Goal: Task Accomplishment & Management: Manage account settings

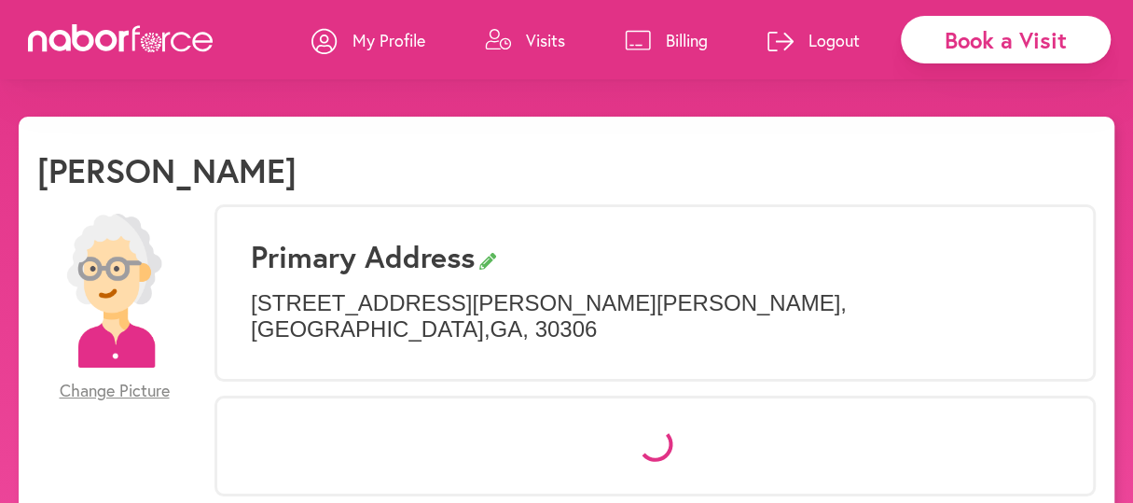
select select "*"
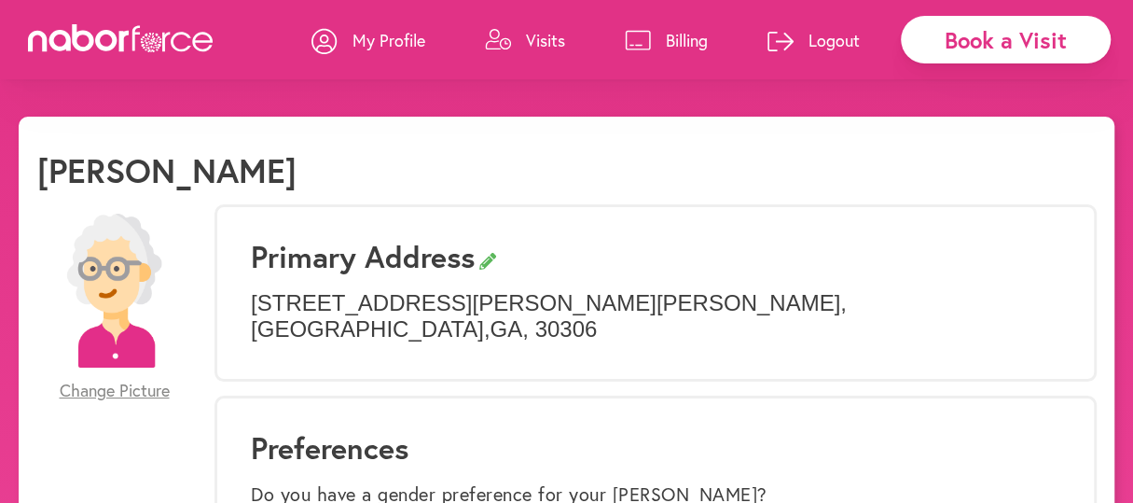
click at [541, 42] on p "Visits" at bounding box center [545, 40] width 39 height 22
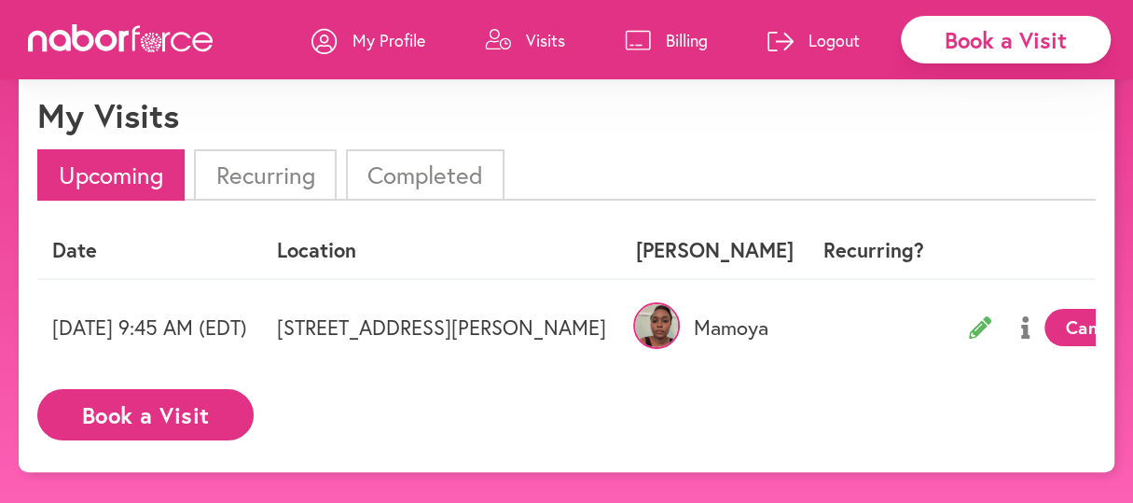
scroll to position [92, 0]
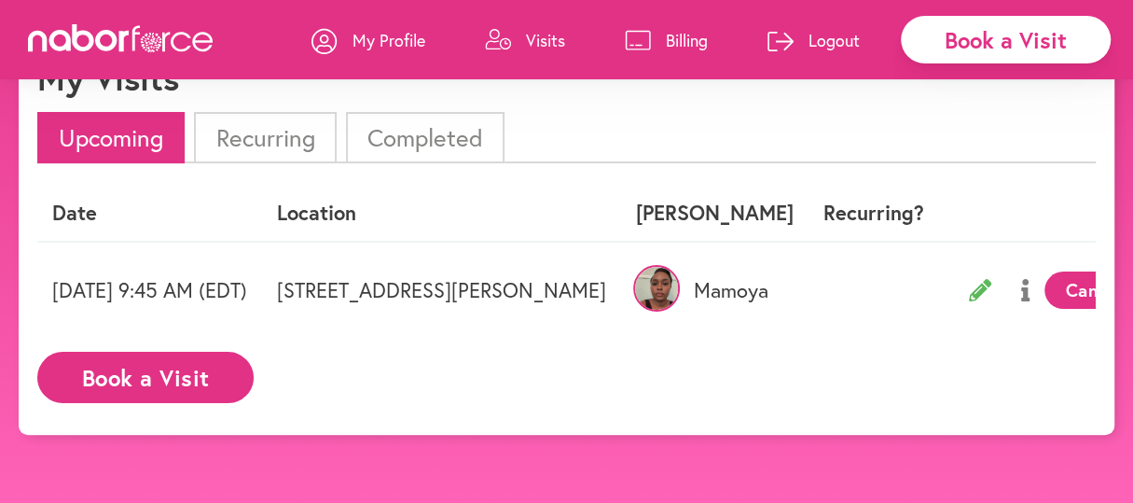
click at [794, 296] on p "Mamoya" at bounding box center [715, 290] width 158 height 24
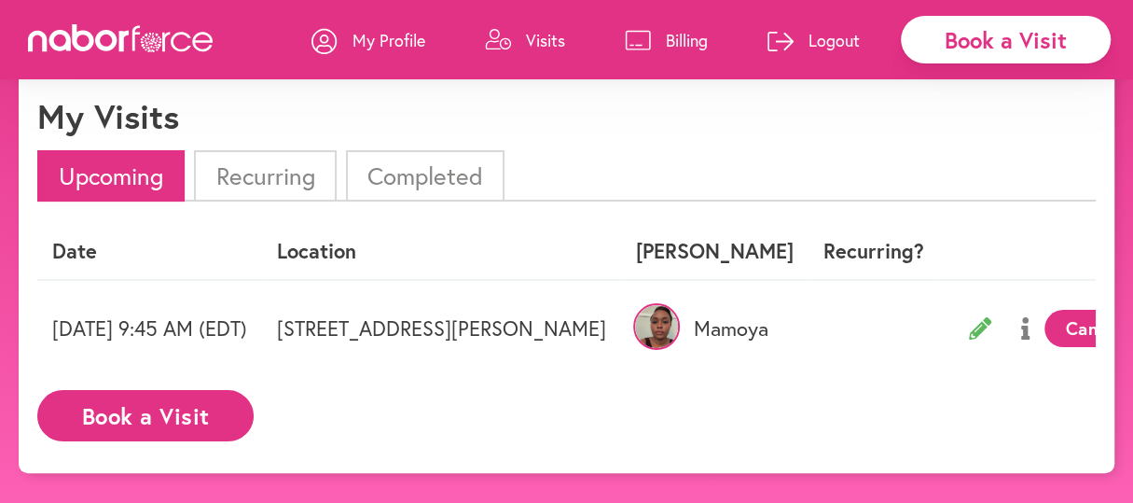
scroll to position [0, 0]
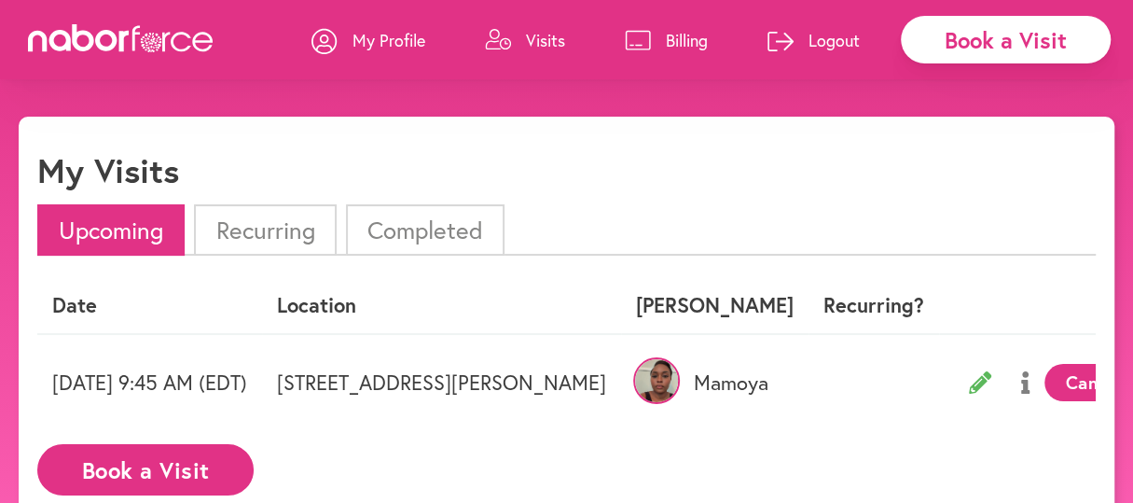
click at [794, 391] on p "Mamoya" at bounding box center [715, 382] width 158 height 24
click at [680, 386] on img at bounding box center [656, 380] width 47 height 47
click at [555, 380] on td "[STREET_ADDRESS][PERSON_NAME]" at bounding box center [441, 382] width 359 height 96
click at [973, 382] on icon at bounding box center [980, 382] width 22 height 22
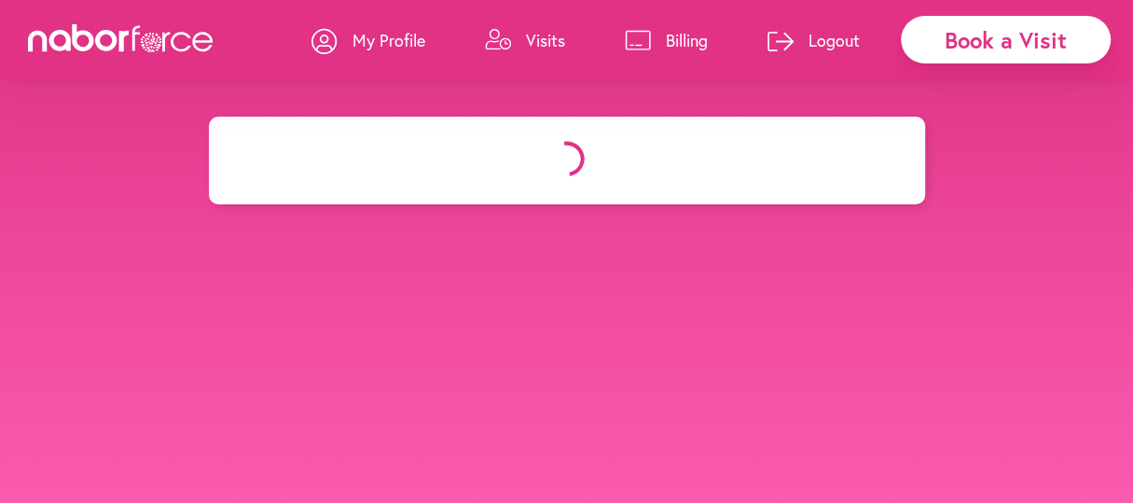
select select "*******"
select select "***"
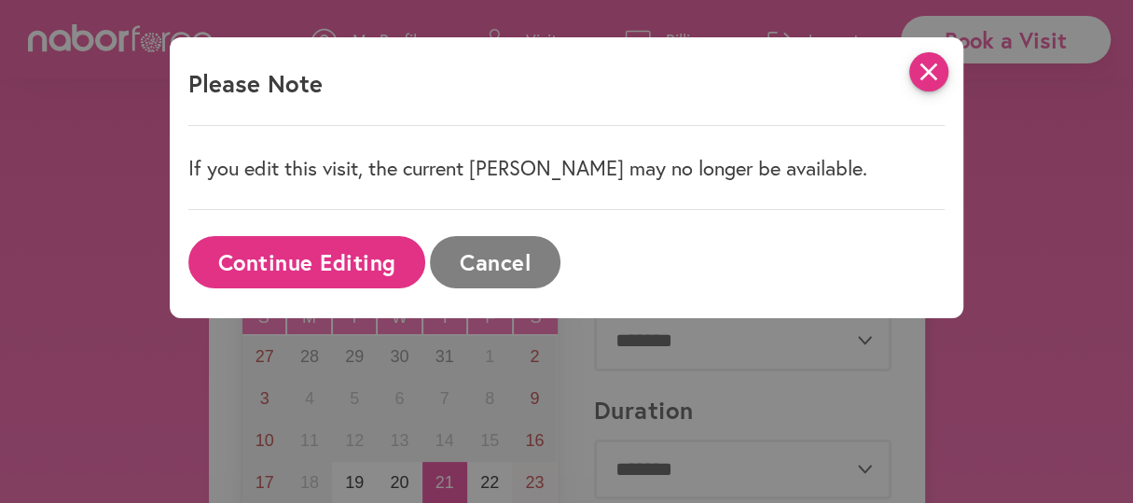
click at [948, 77] on icon "close" at bounding box center [929, 71] width 39 height 39
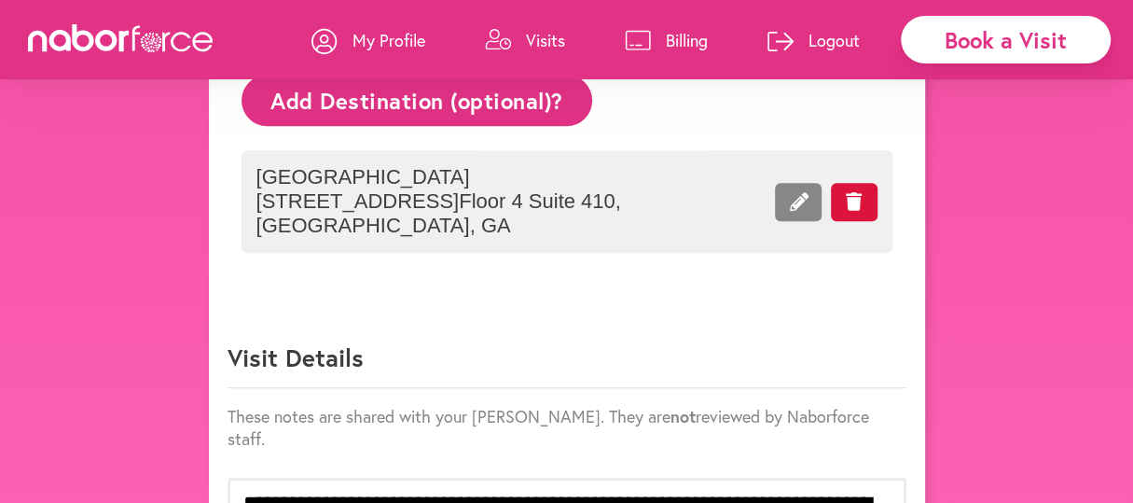
scroll to position [1119, 0]
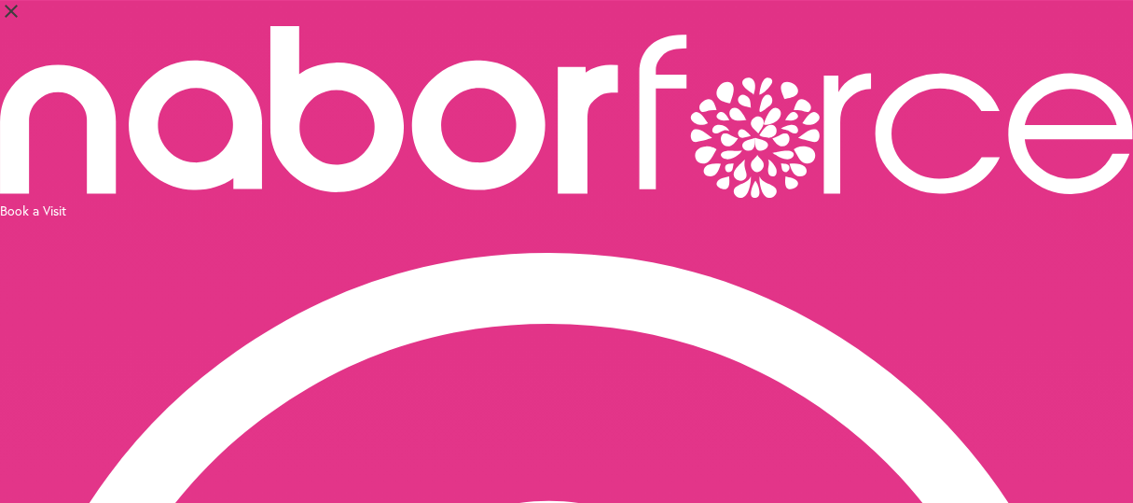
select select "*"
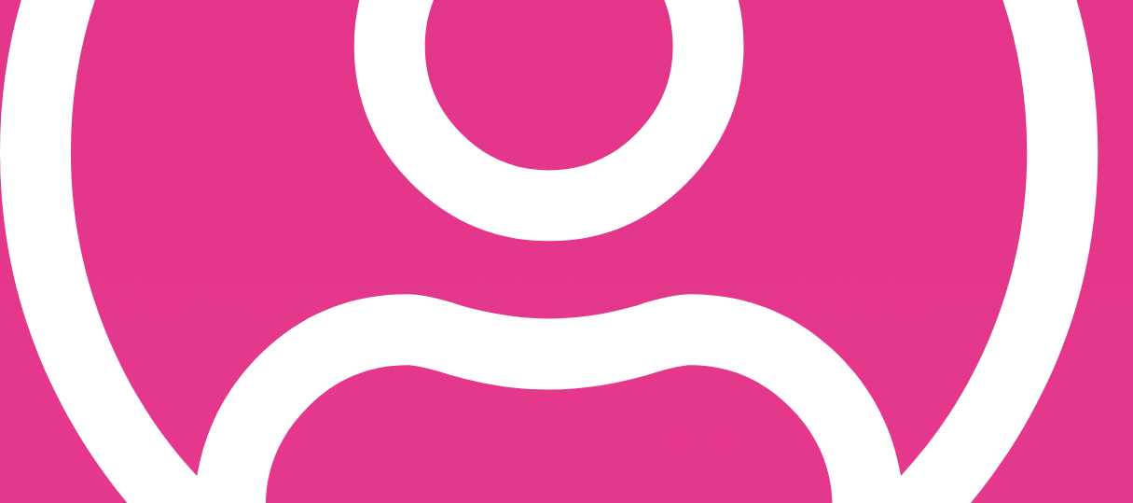
scroll to position [653, 0]
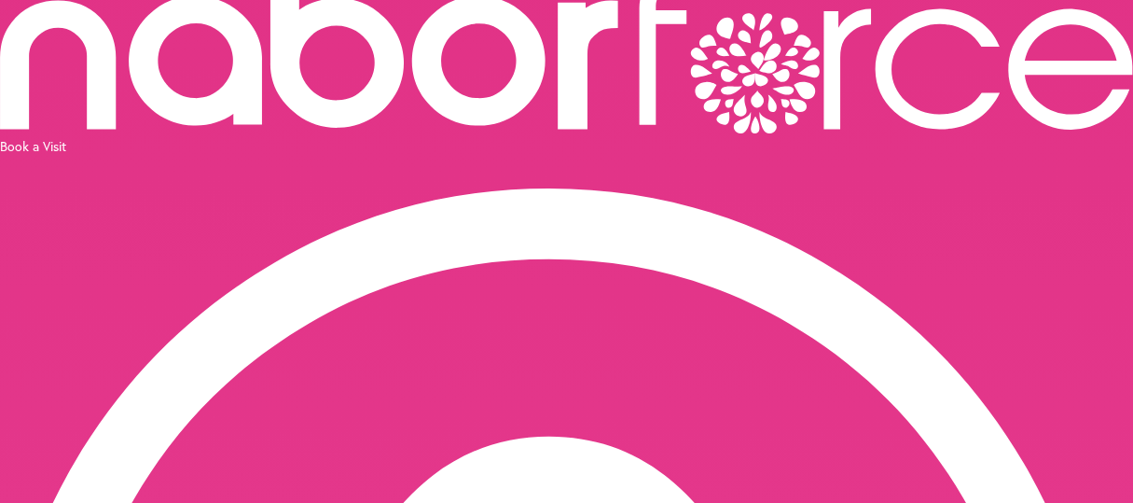
scroll to position [92, 0]
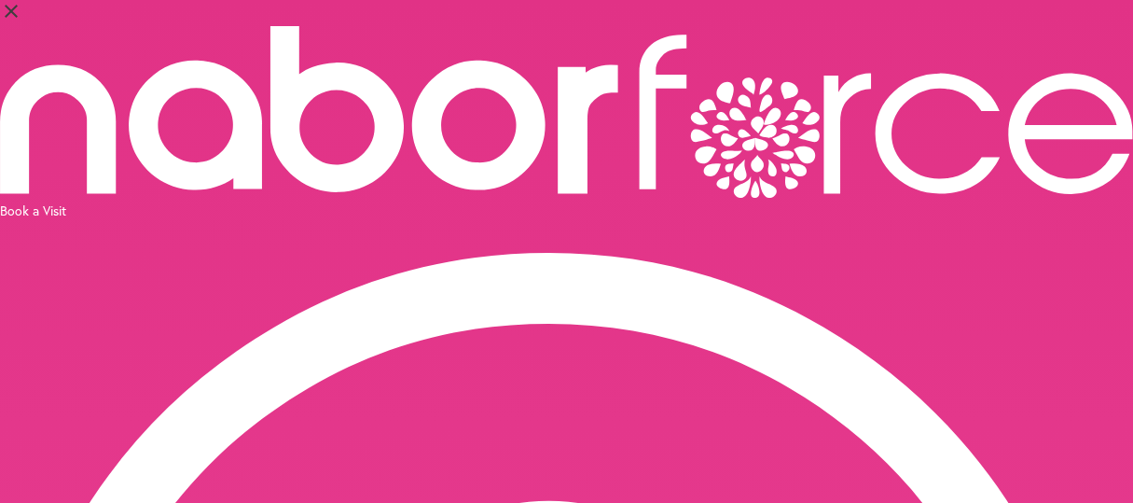
select select "*******"
select select "***"
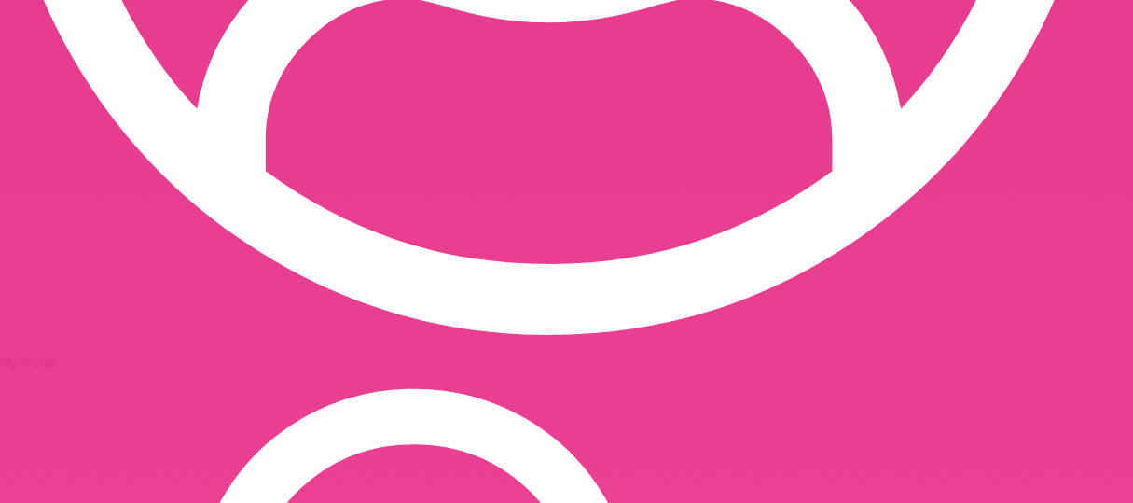
scroll to position [1119, 0]
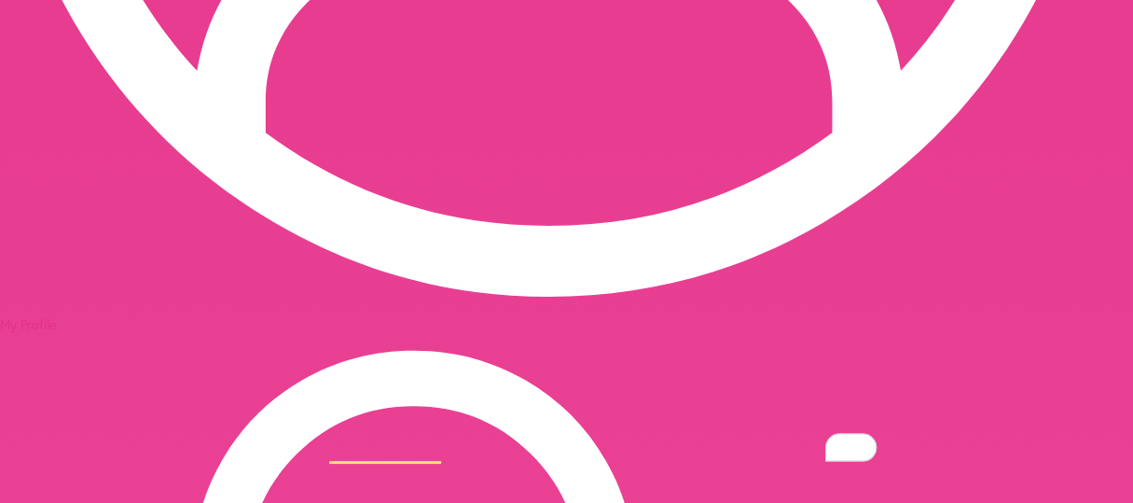
scroll to position [1026, 0]
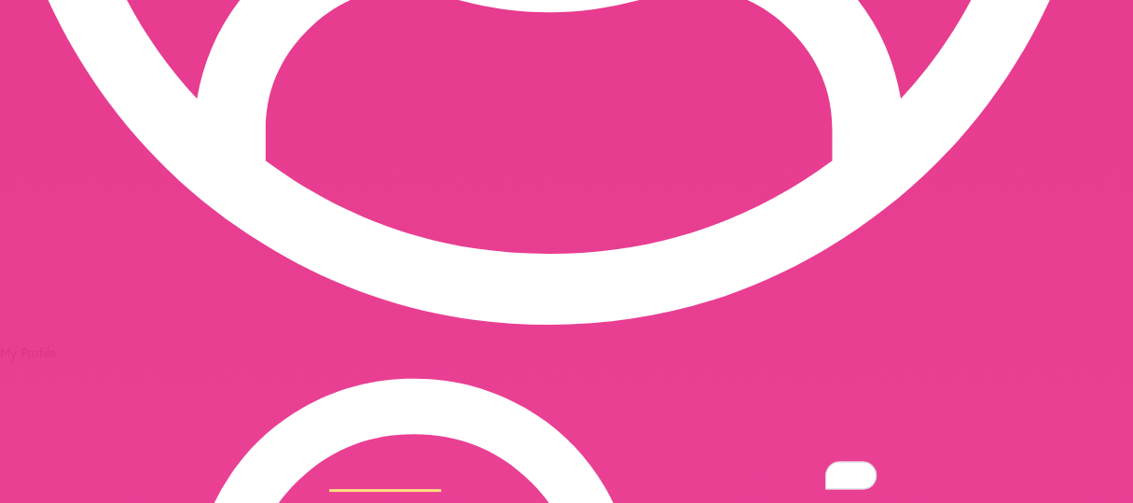
drag, startPoint x: 530, startPoint y: 201, endPoint x: 254, endPoint y: 165, distance: 278.4
copy span "[GEOGRAPHIC_DATA] [STREET_ADDRESS] [STREET_ADDRESS]"
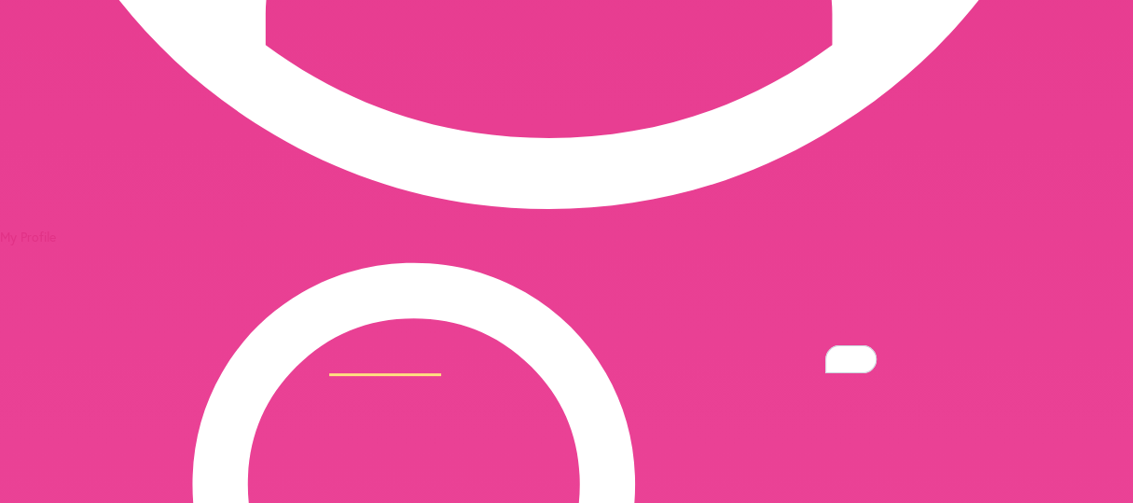
scroll to position [1146, 0]
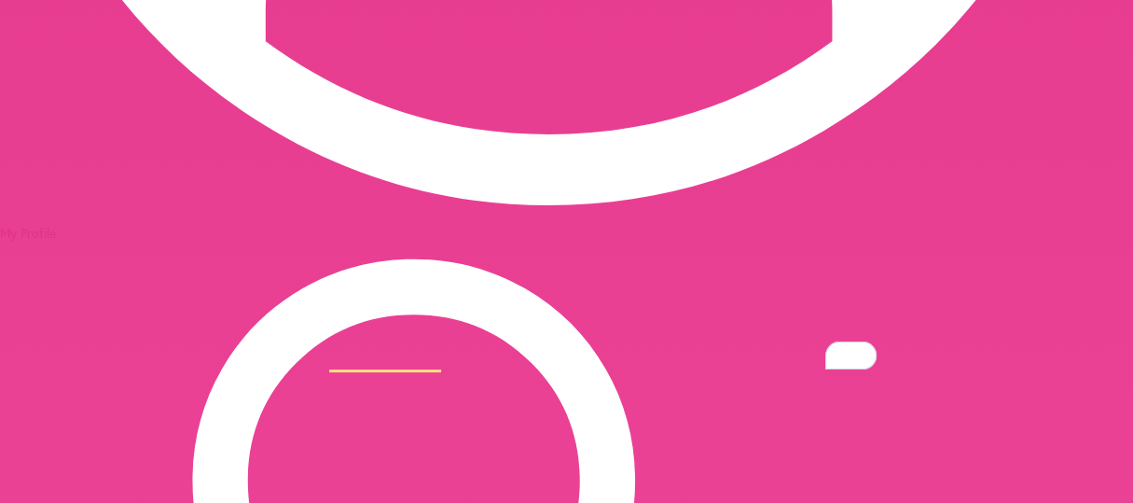
paste textarea "**********"
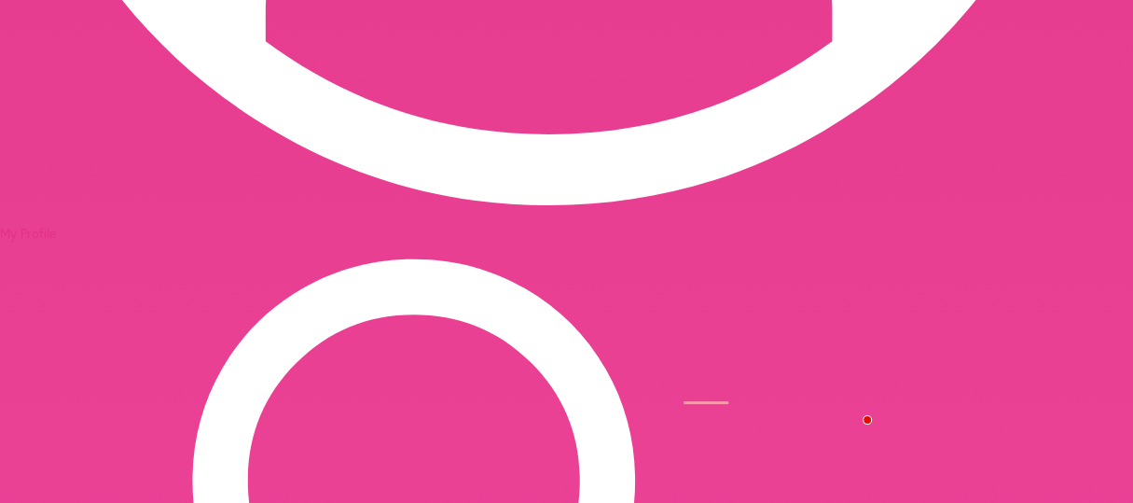
scroll to position [22, 0]
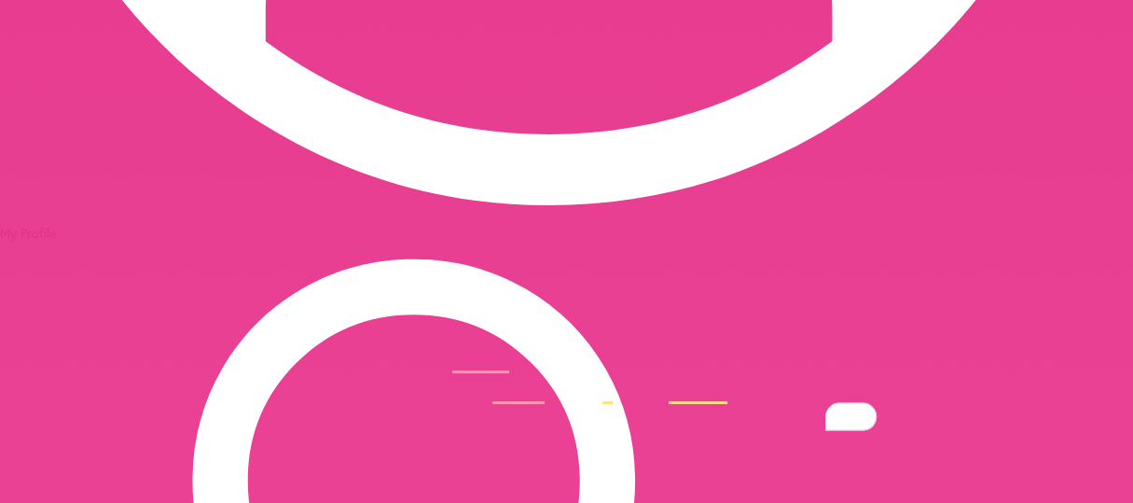
scroll to position [400, 0]
drag, startPoint x: 348, startPoint y: 419, endPoint x: 246, endPoint y: 396, distance: 104.3
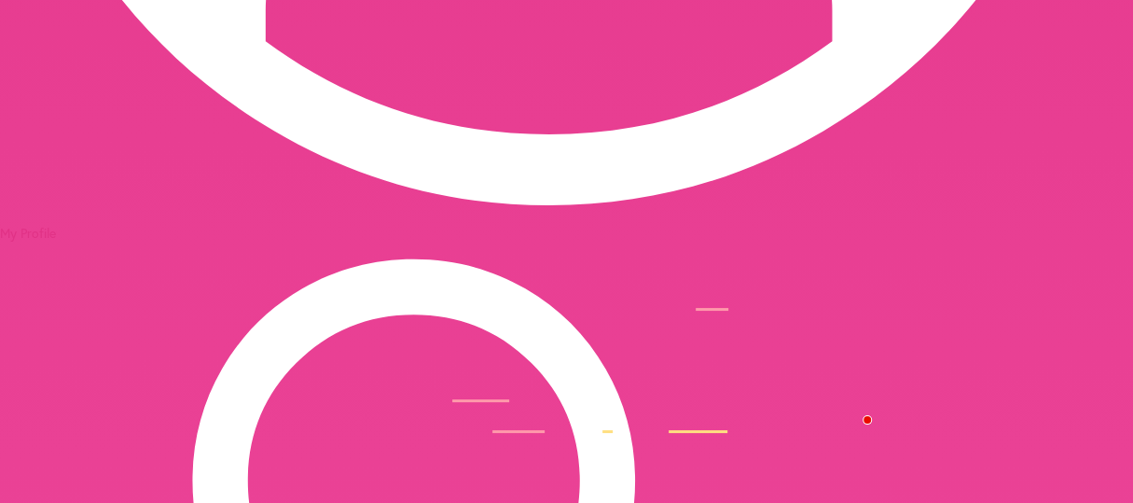
paste textarea "**********"
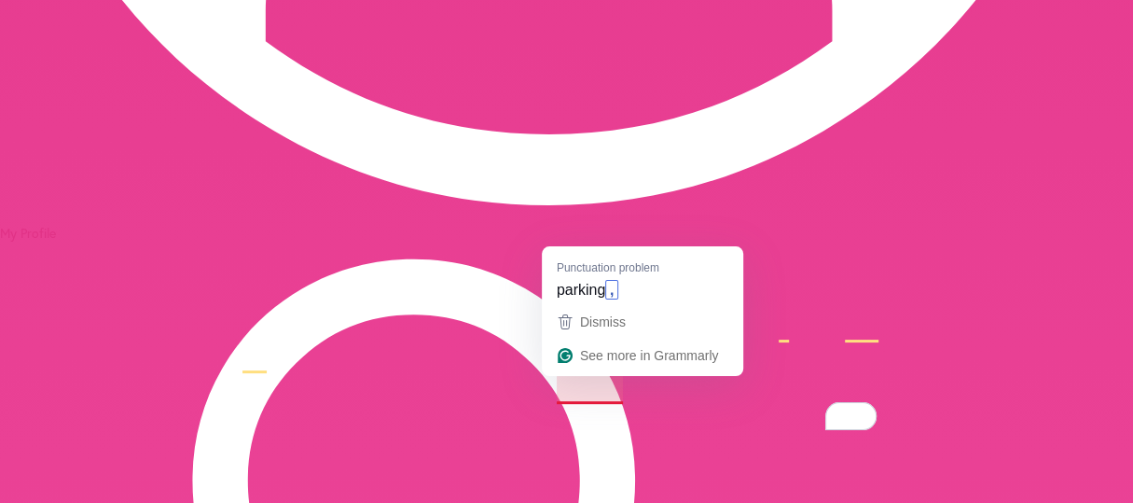
scroll to position [555, 0]
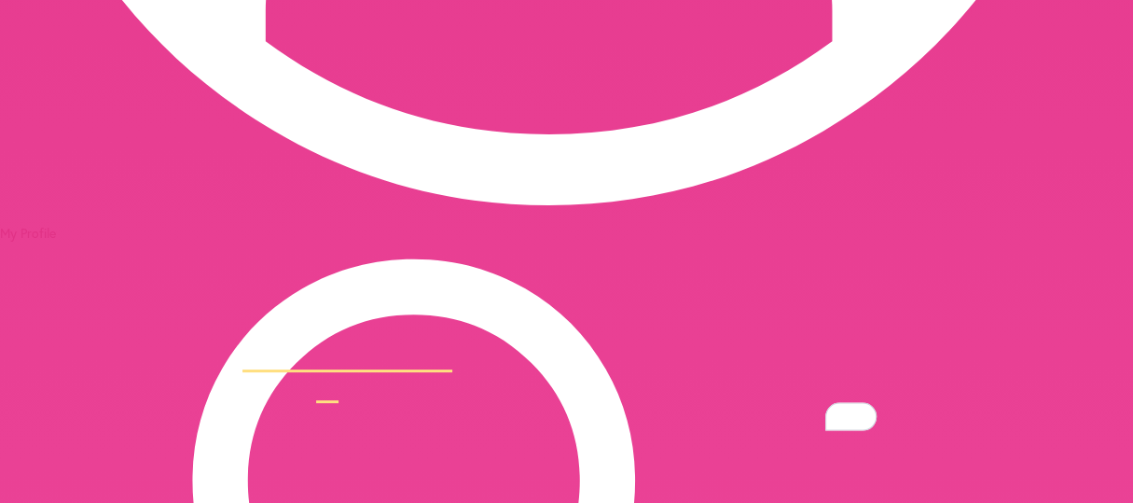
type textarea "**********"
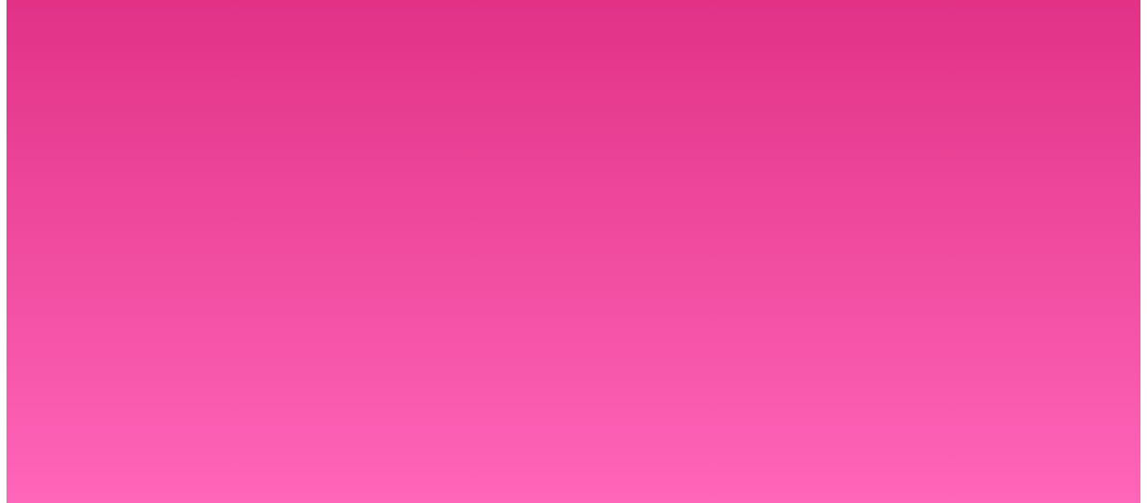
scroll to position [0, 0]
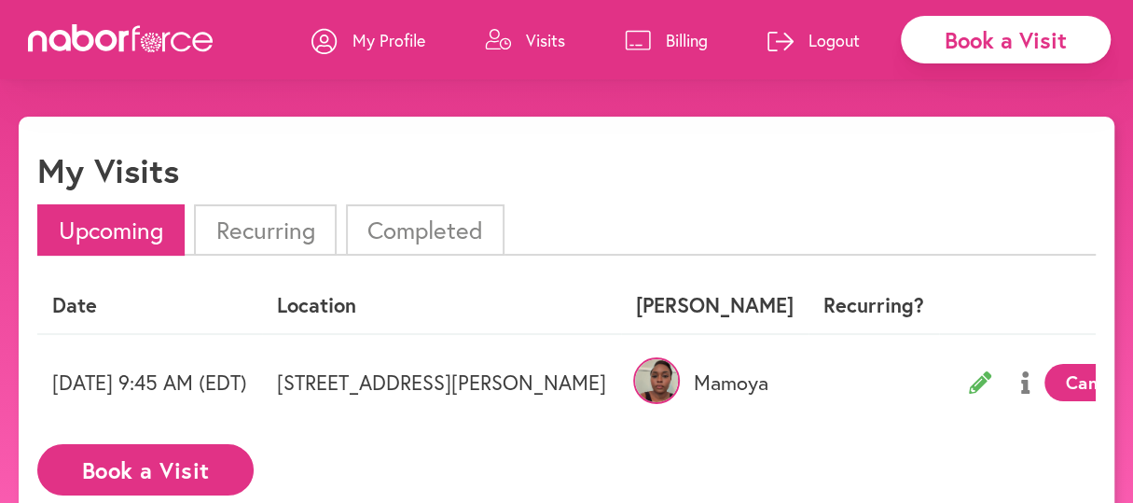
drag, startPoint x: 369, startPoint y: 38, endPoint x: 406, endPoint y: 63, distance: 44.3
click at [369, 37] on p "My Profile" at bounding box center [389, 40] width 73 height 22
select select "*"
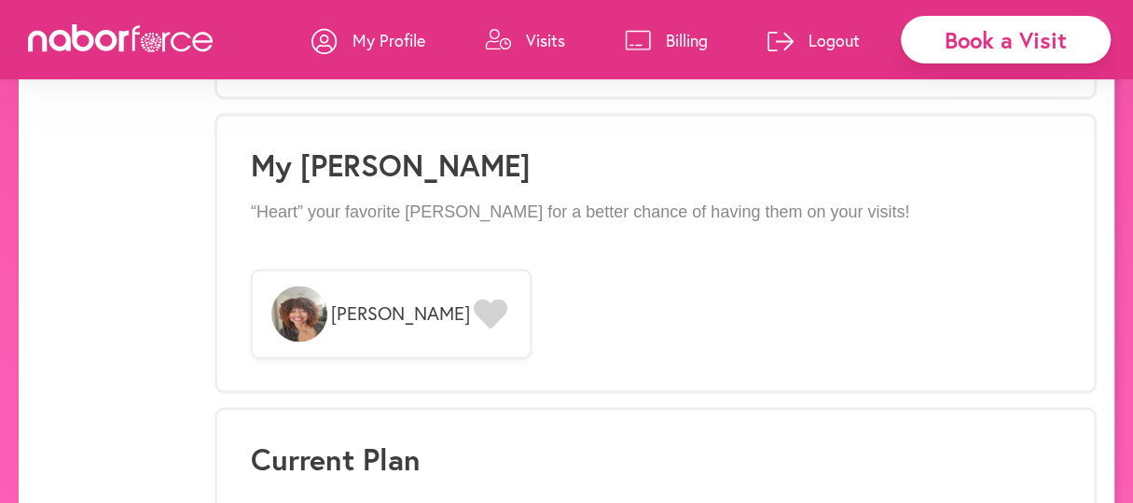
scroll to position [1493, 0]
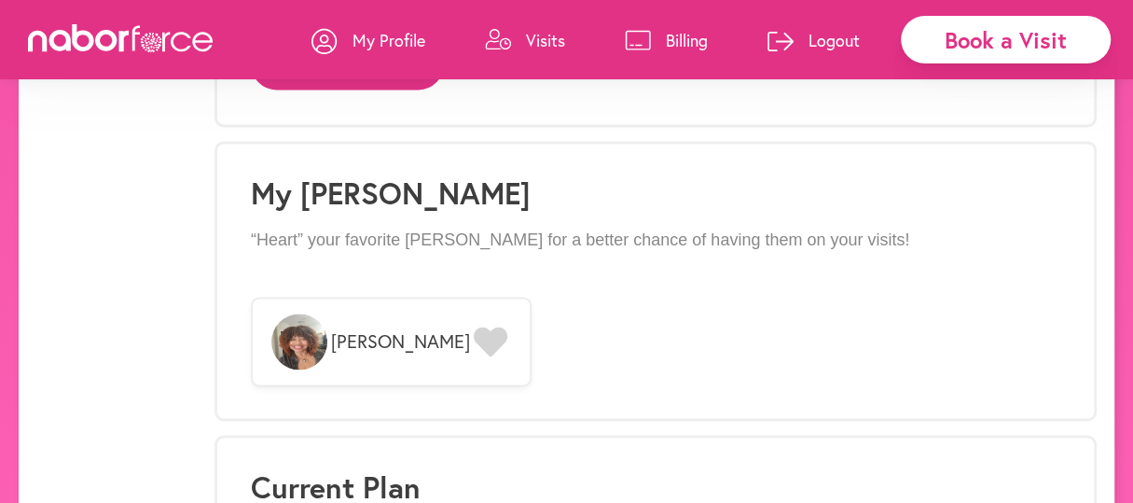
click at [474, 327] on icon at bounding box center [491, 342] width 34 height 30
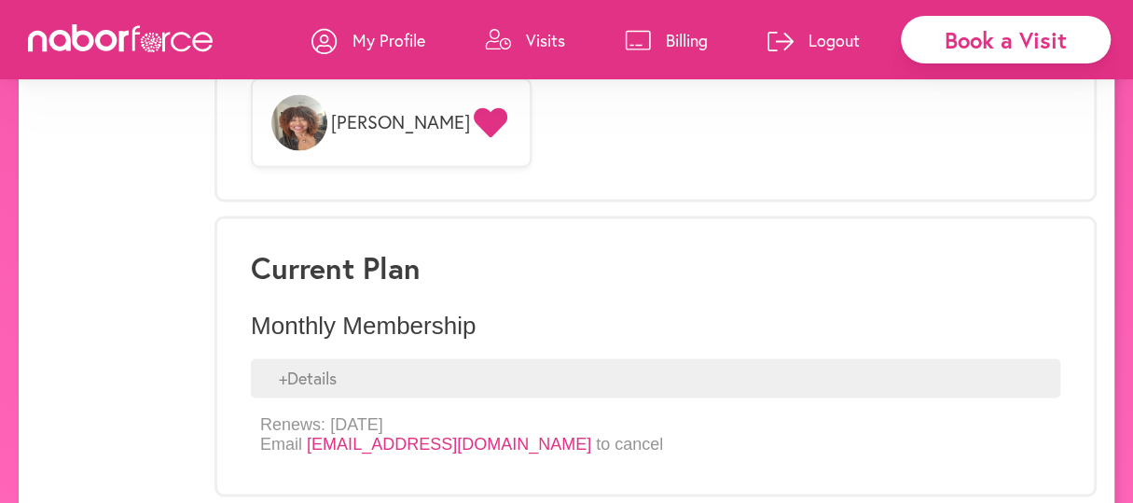
scroll to position [1722, 0]
